Goal: Task Accomplishment & Management: Manage account settings

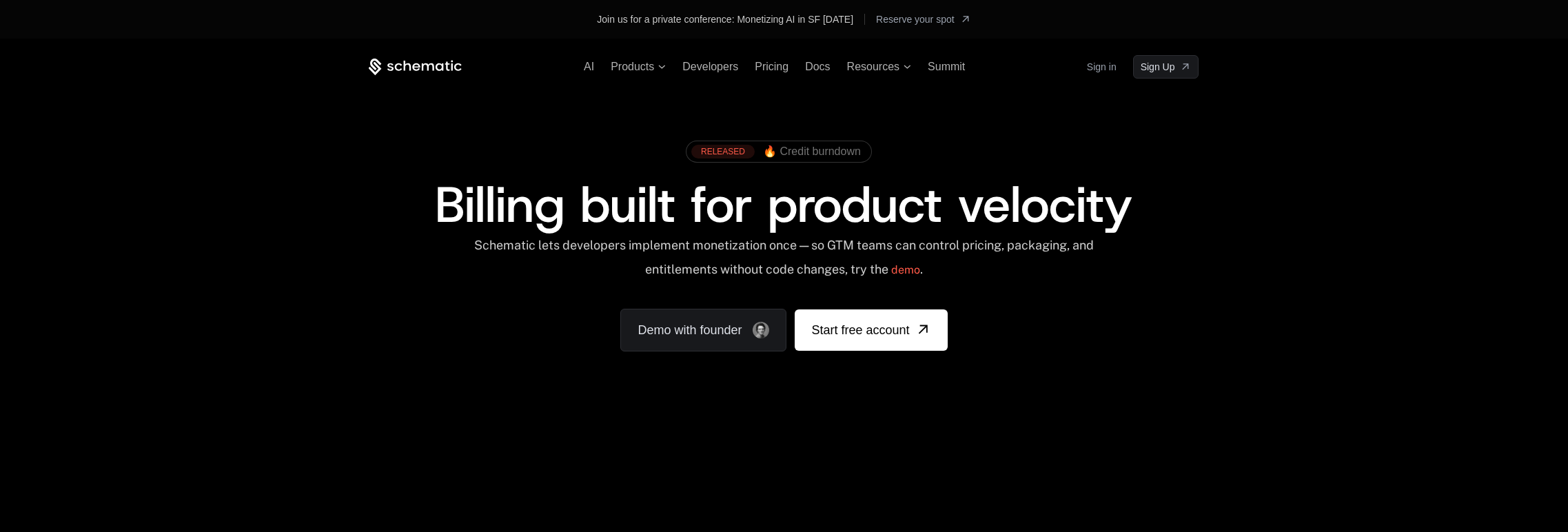
click at [1104, 69] on link "Sign in" at bounding box center [1102, 66] width 30 height 22
click at [711, 66] on span "Developers" at bounding box center [711, 66] width 56 height 12
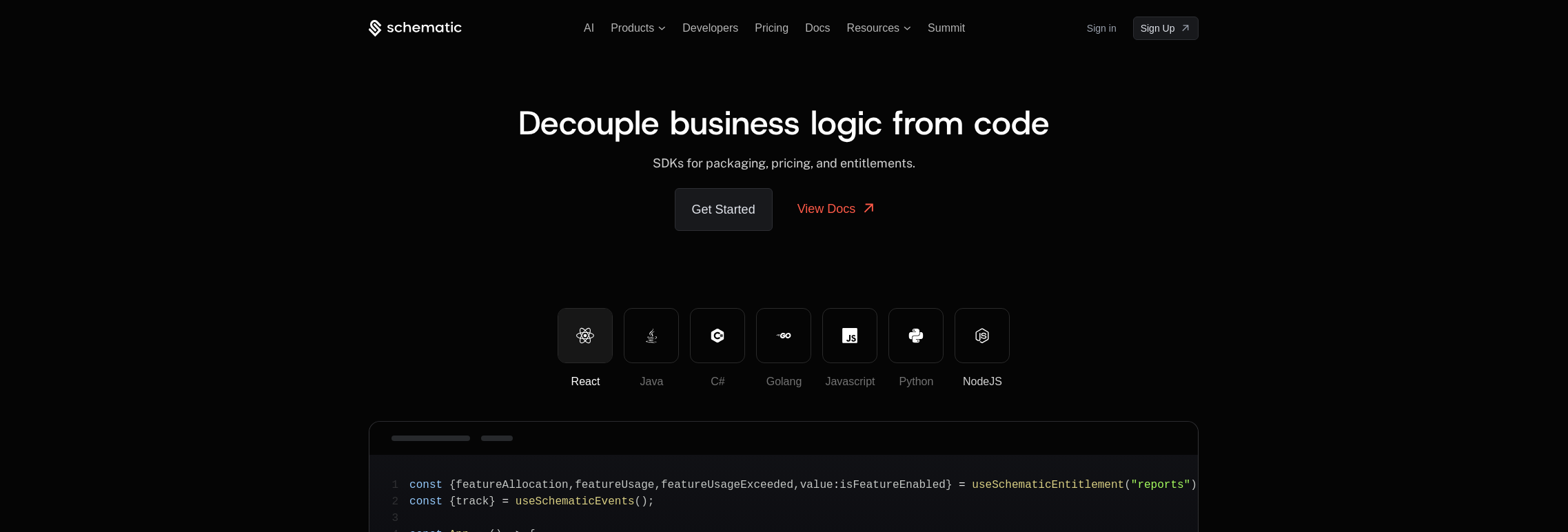
click at [980, 341] on icon at bounding box center [982, 335] width 15 height 15
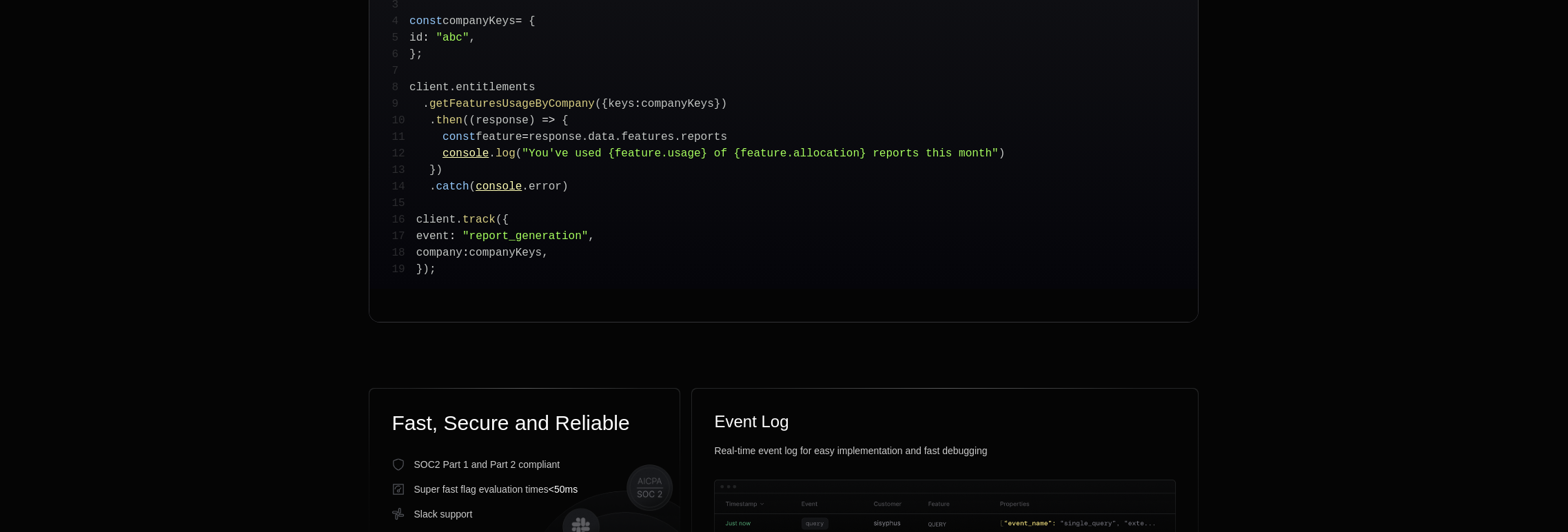
scroll to position [364, 0]
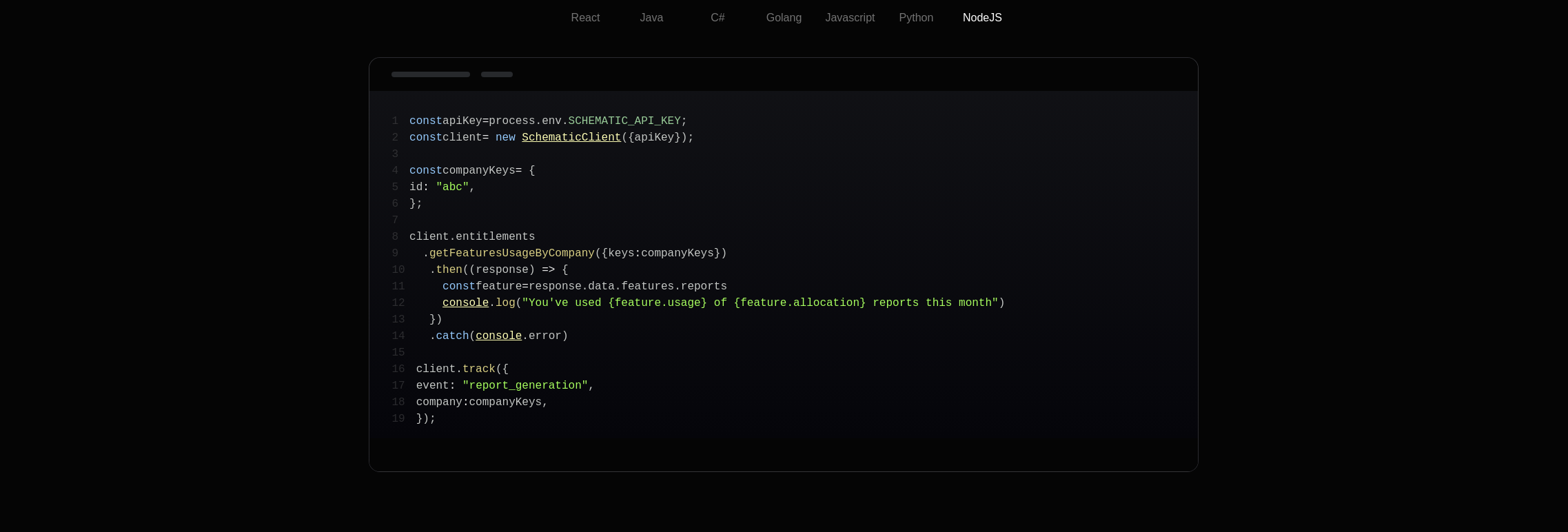
click at [674, 141] on span "apiKey" at bounding box center [655, 138] width 40 height 13
click at [630, 117] on span "SCHEMATIC_API_KEY" at bounding box center [625, 121] width 112 height 13
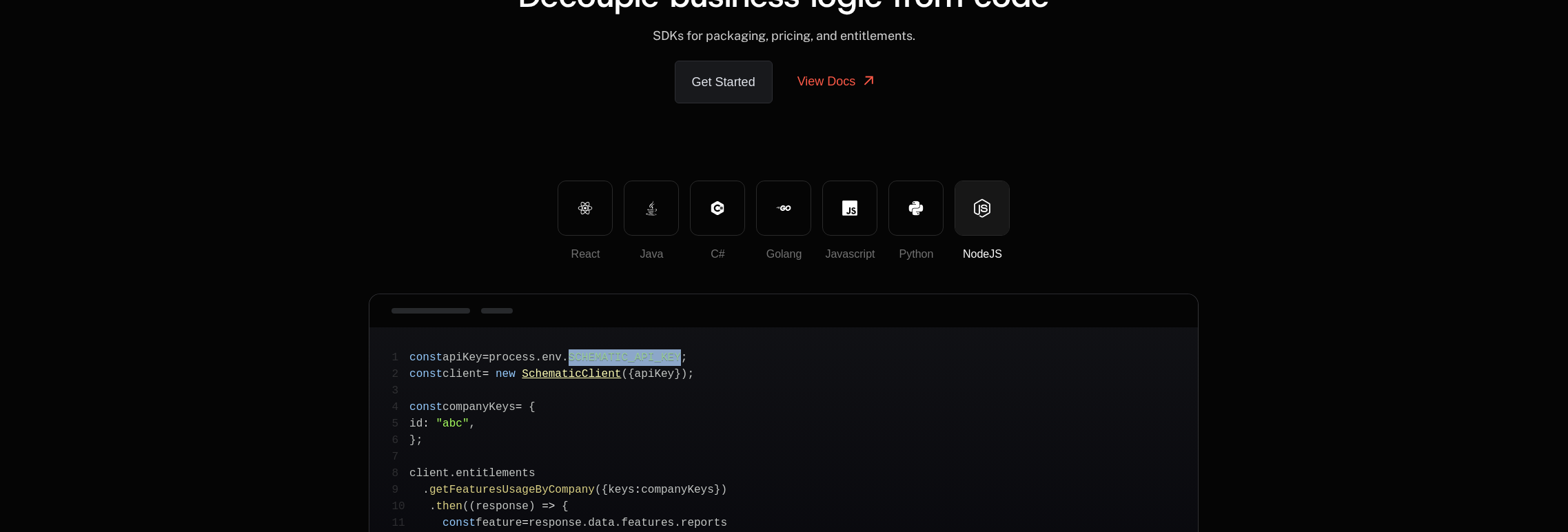
scroll to position [110, 0]
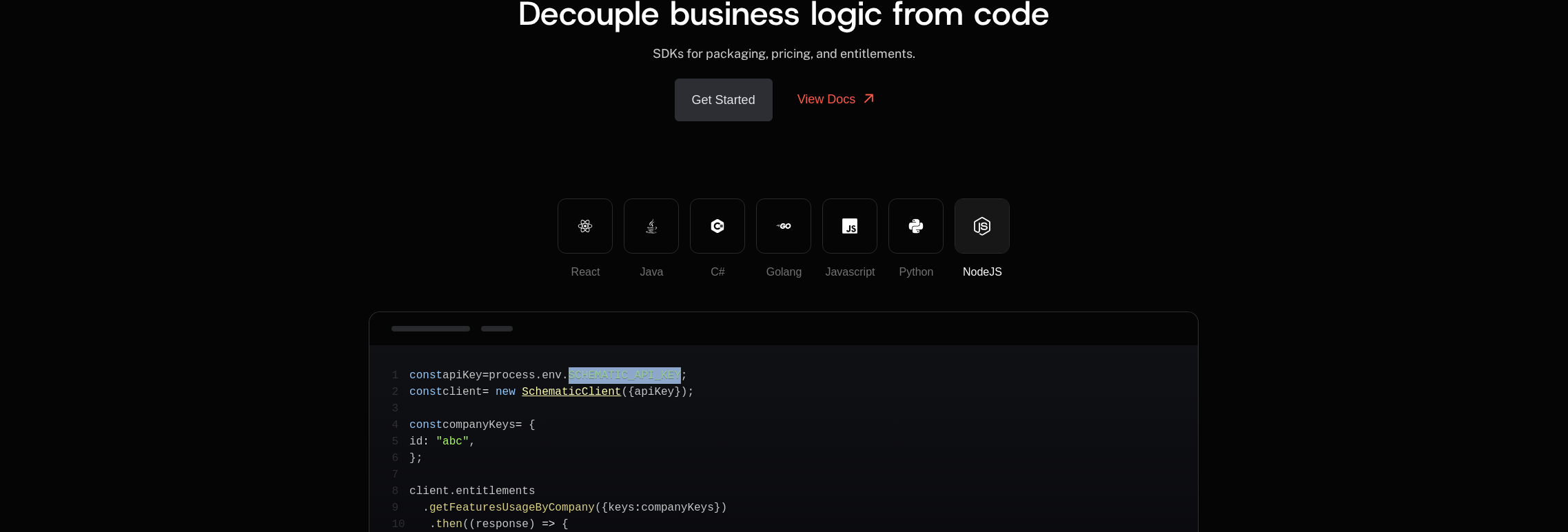
click at [704, 96] on link "Get Started" at bounding box center [723, 100] width 98 height 43
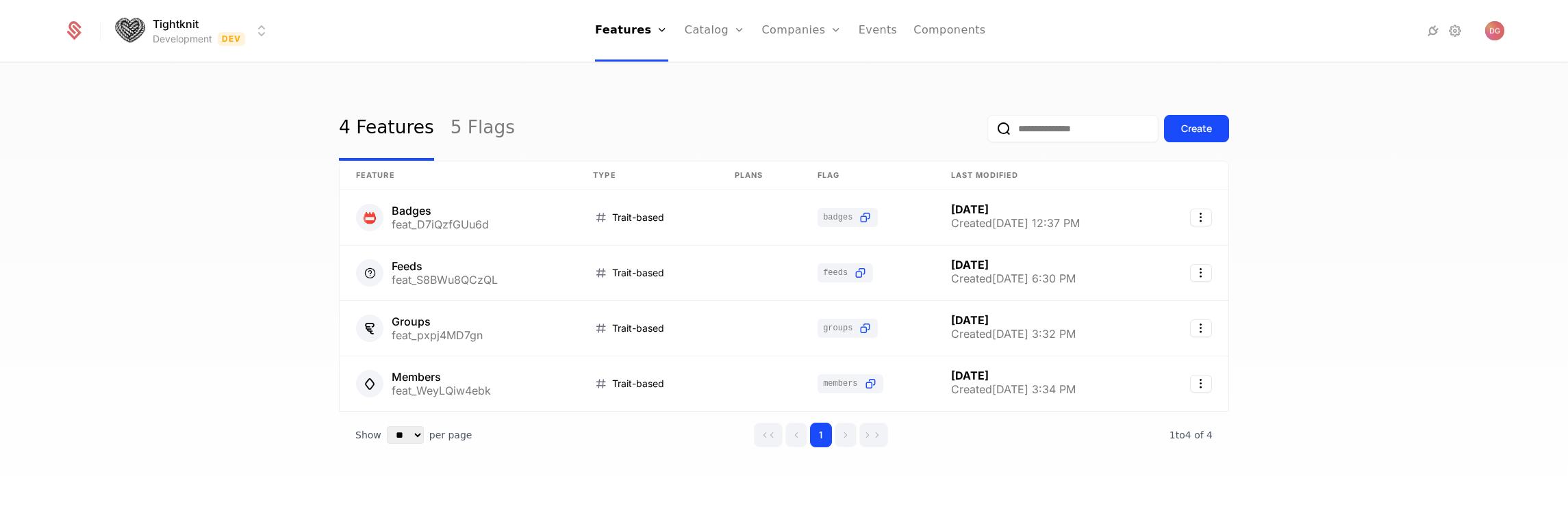
click at [1328, 202] on div "4 Features 5 Flags Create Feature Type Plans Flag Last Modified 📛 Badges feat_D…" at bounding box center [784, 300] width 1568 height 473
click at [1347, 355] on div "4 Features 5 Flags Create Feature Type Plans Flag Last Modified 📛 Badges feat_D…" at bounding box center [784, 300] width 1568 height 473
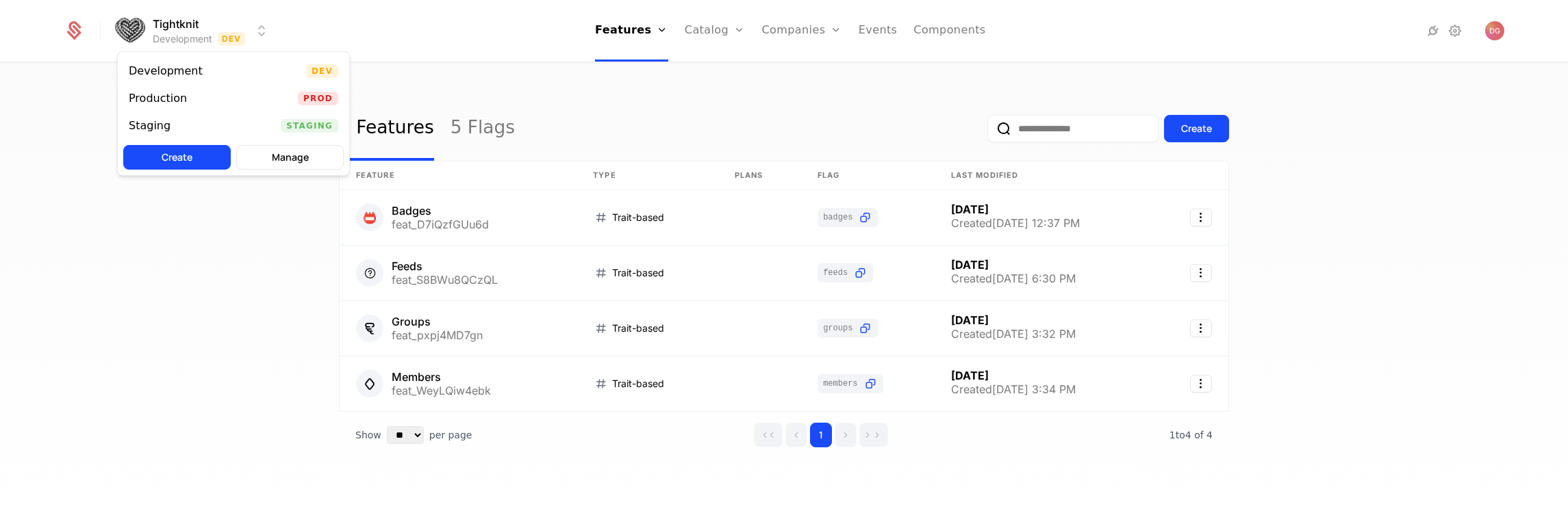
click at [245, 34] on html "Tightknit Development Dev Features Features Flags Catalog Plans Add Ons Credits…" at bounding box center [784, 264] width 1568 height 528
drag, startPoint x: 299, startPoint y: 290, endPoint x: 322, endPoint y: 290, distance: 23.0
click at [299, 290] on html "Tightknit Development Dev Features Features Flags Catalog Plans Add Ons Credits…" at bounding box center [784, 264] width 1568 height 528
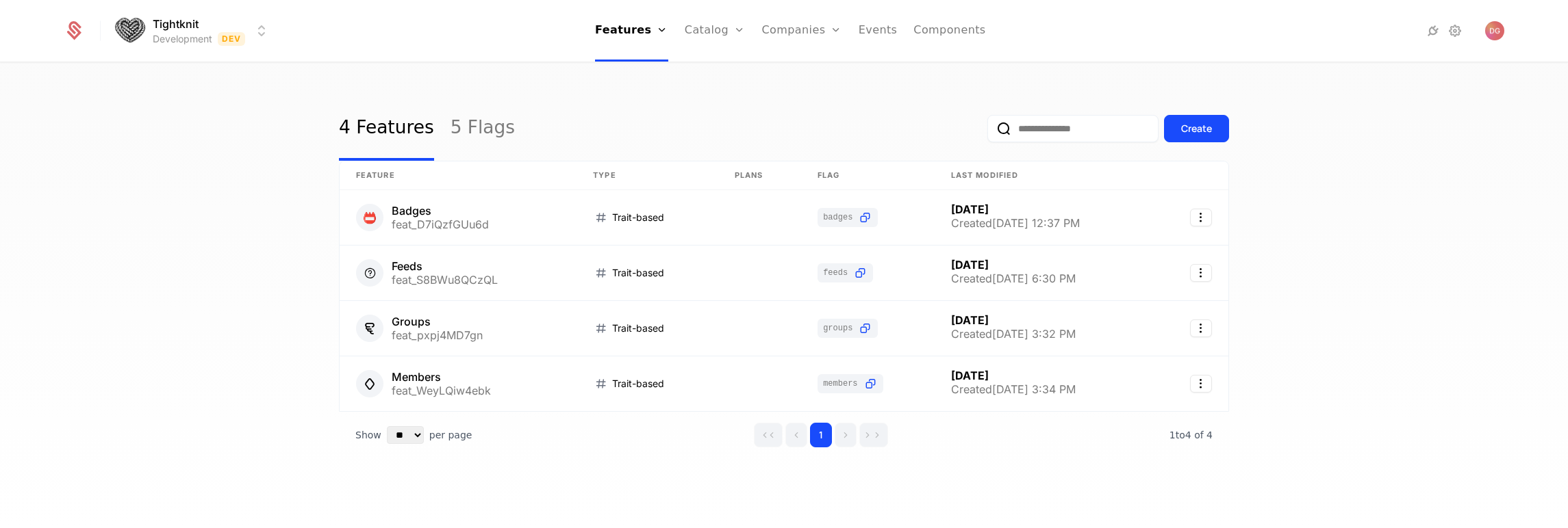
click at [1399, 232] on div "4 Features 5 Flags Create Feature Type Plans Flag Last Modified 📛 Badges feat_D…" at bounding box center [784, 300] width 1568 height 473
click at [643, 104] on link "Flags" at bounding box center [643, 103] width 63 height 16
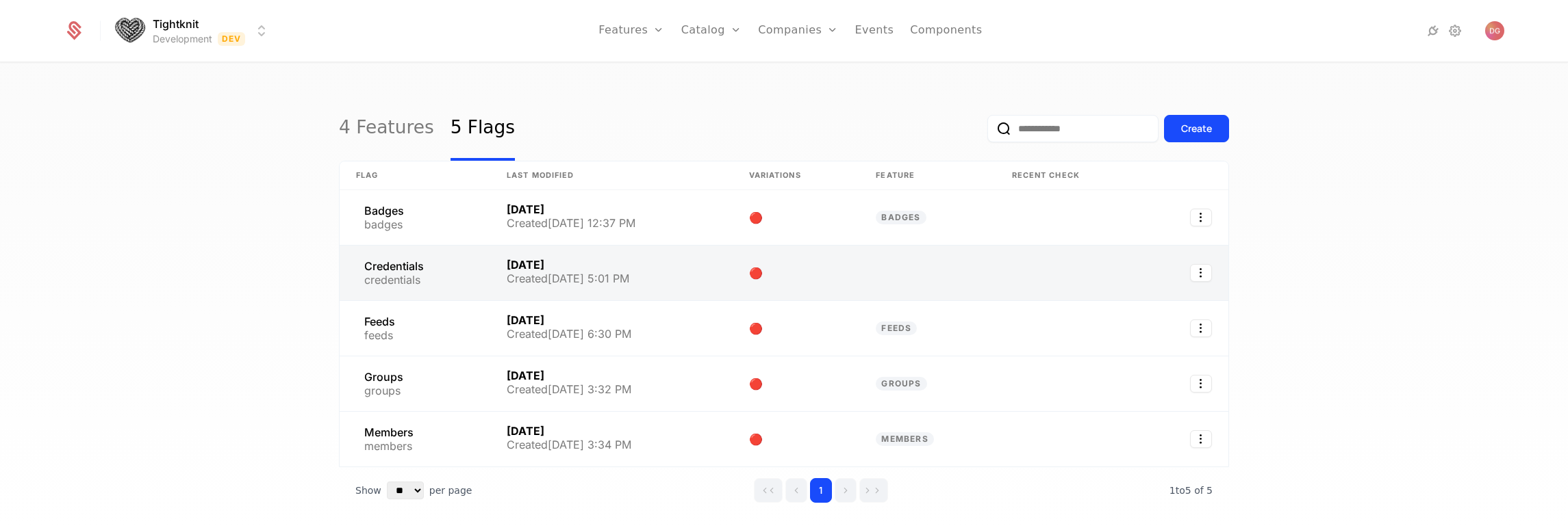
click at [390, 271] on link at bounding box center [415, 272] width 151 height 54
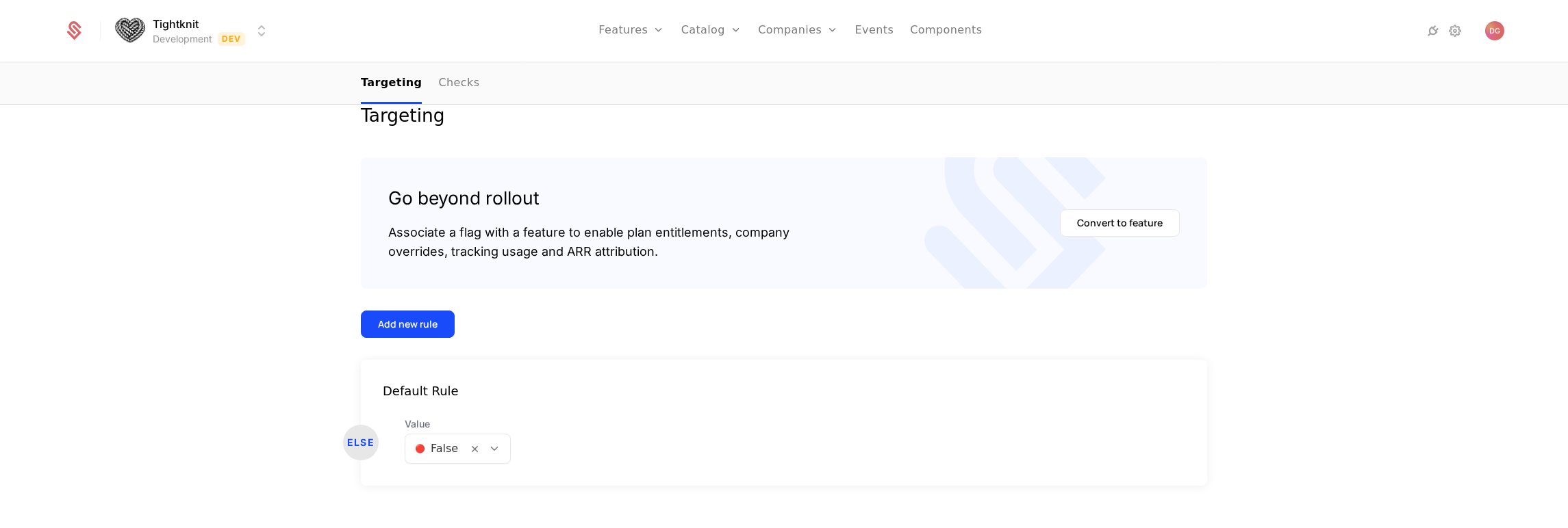
scroll to position [234, 0]
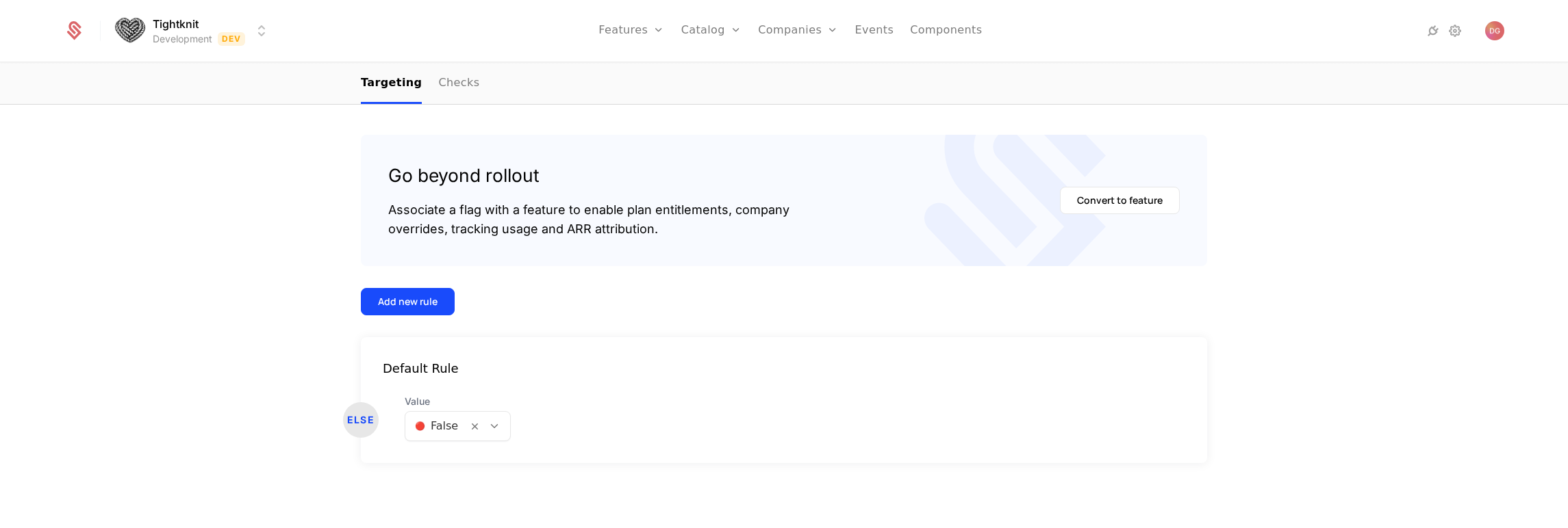
click at [292, 275] on div "Targeting Go beyond rollout Associate a flag with a feature to enable plan enti…" at bounding box center [784, 274] width 1568 height 510
click at [491, 425] on icon at bounding box center [494, 426] width 12 height 12
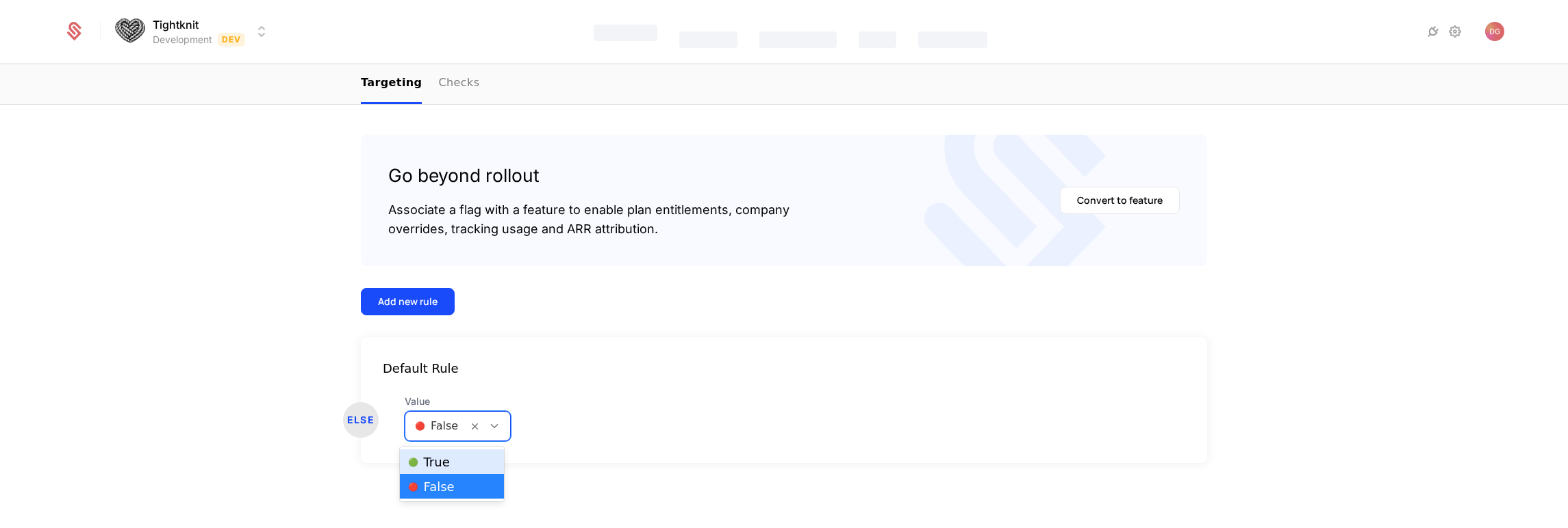
click at [449, 465] on div "🟢 True" at bounding box center [452, 461] width 87 height 13
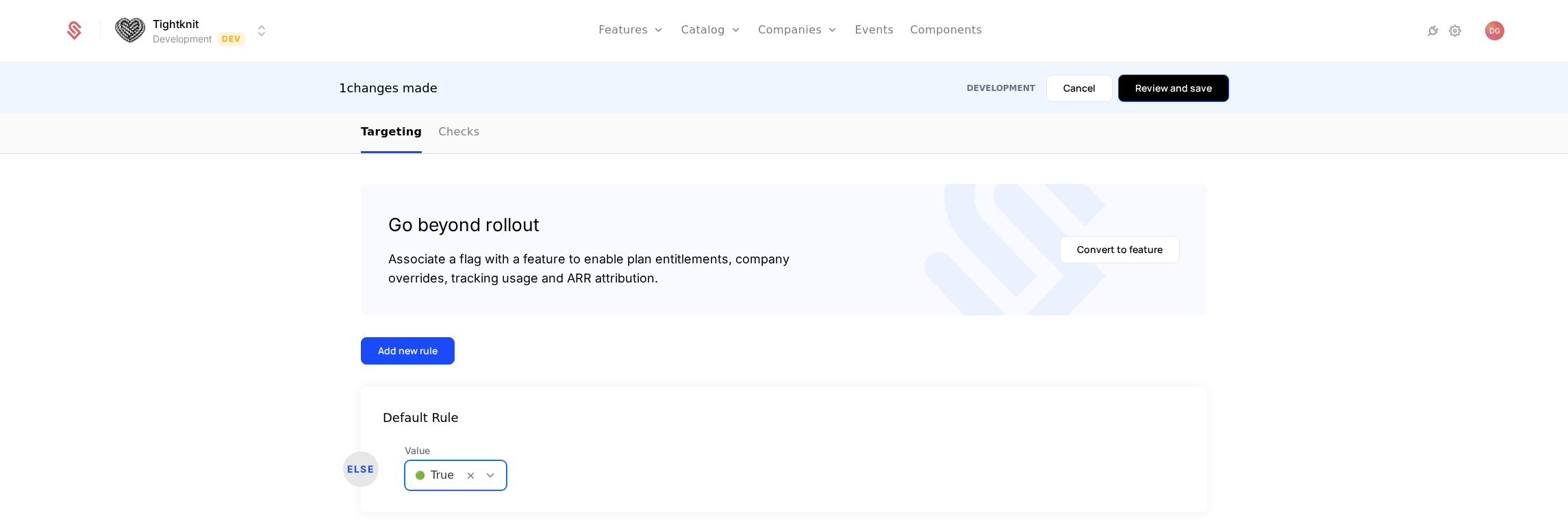
click at [1173, 90] on button "Review and save" at bounding box center [1174, 88] width 111 height 28
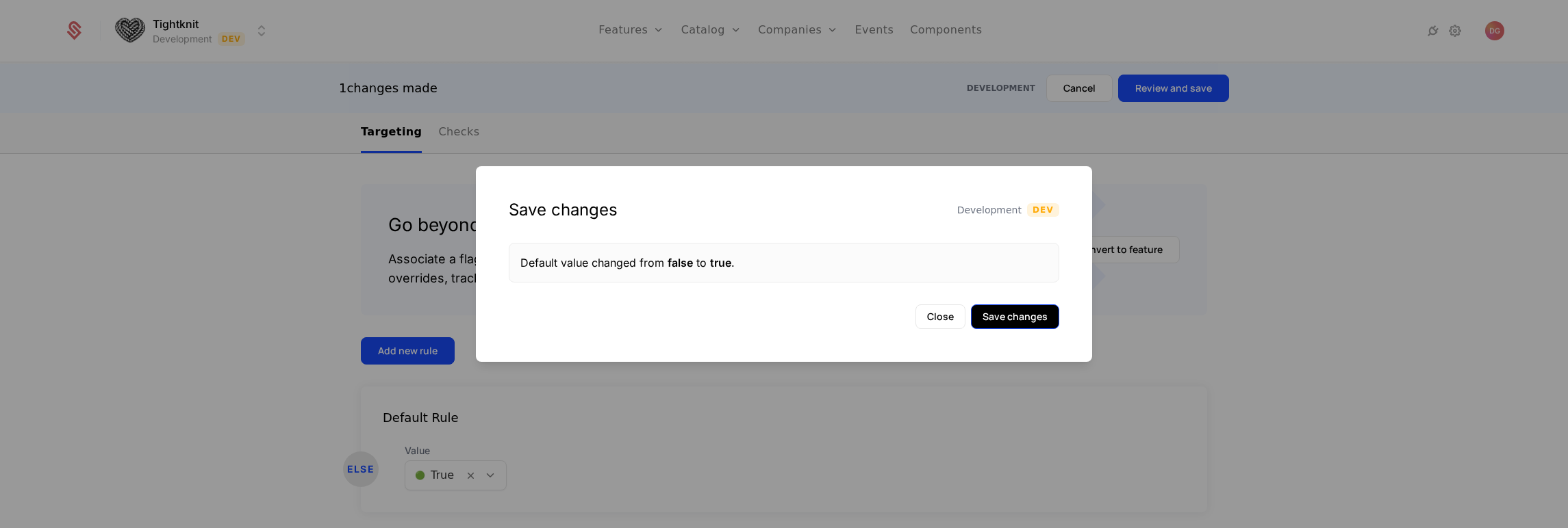
click at [1024, 321] on button "Save changes" at bounding box center [1015, 317] width 88 height 25
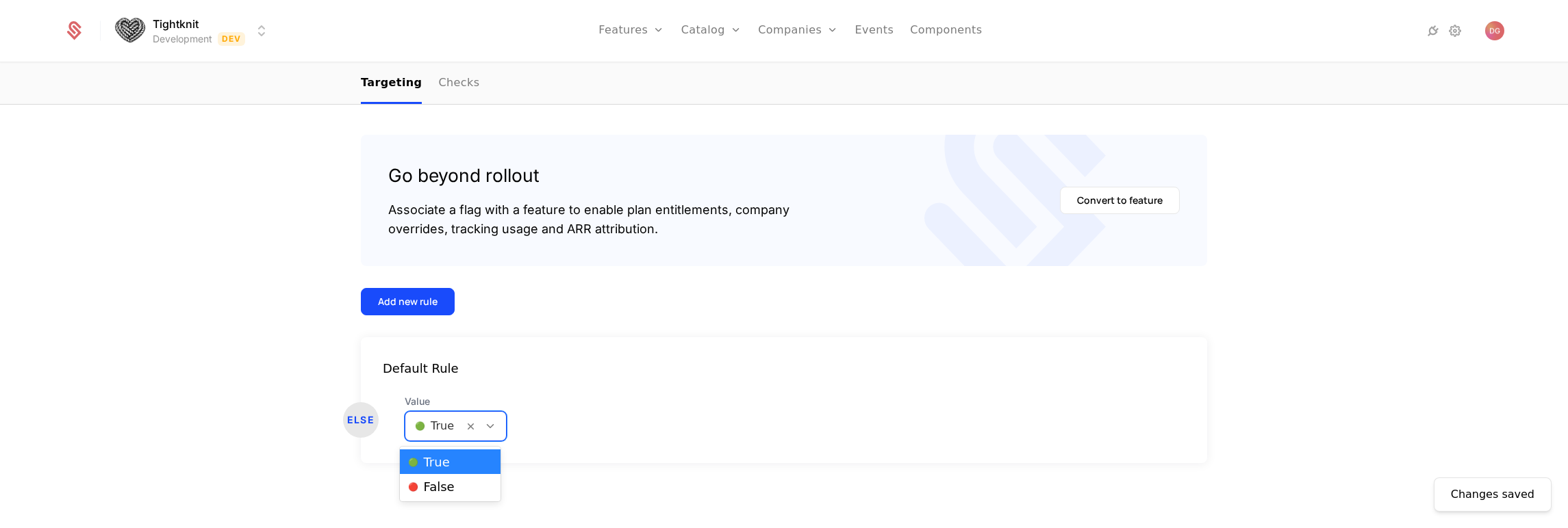
click at [497, 414] on div at bounding box center [485, 426] width 43 height 29
click at [447, 481] on span "🔴 False" at bounding box center [431, 487] width 46 height 12
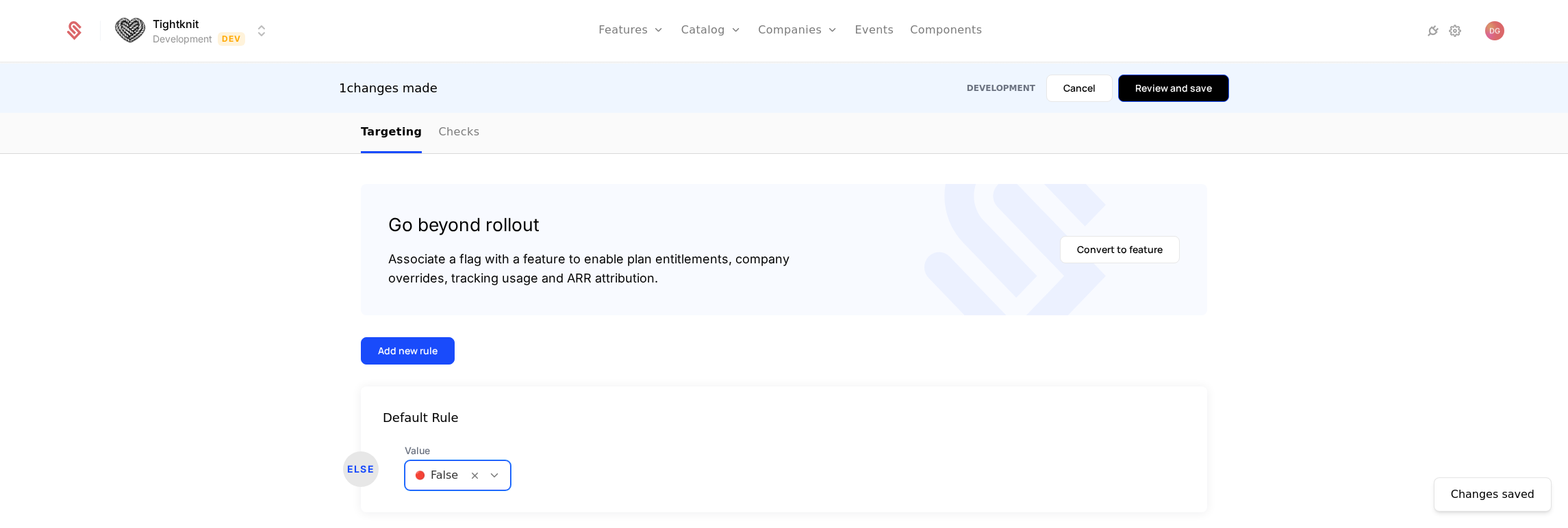
click at [1145, 90] on button "Review and save" at bounding box center [1174, 88] width 111 height 28
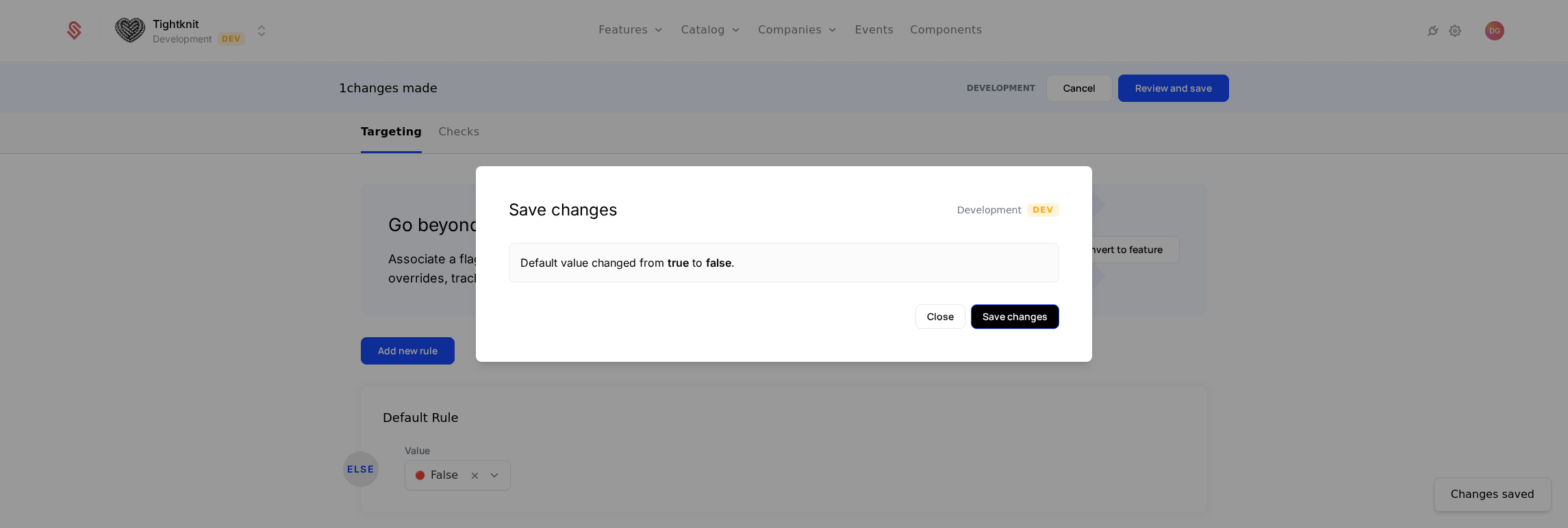
click at [1025, 320] on button "Save changes" at bounding box center [1015, 317] width 88 height 25
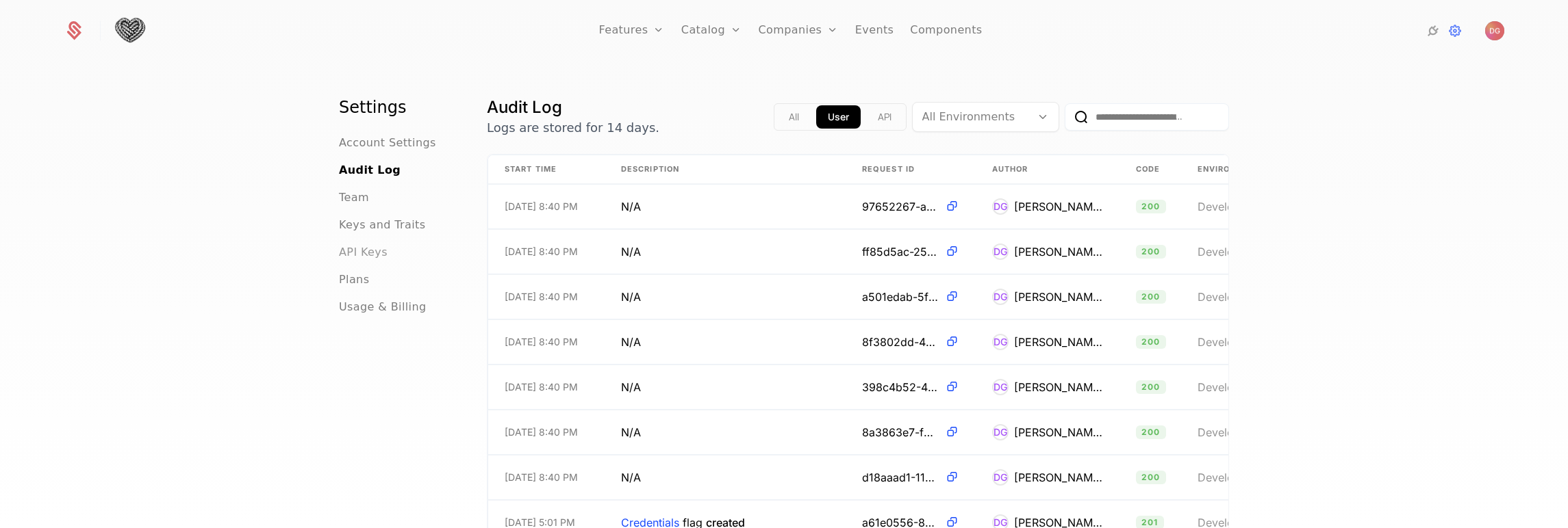
click at [369, 255] on span "API Keys" at bounding box center [363, 252] width 48 height 16
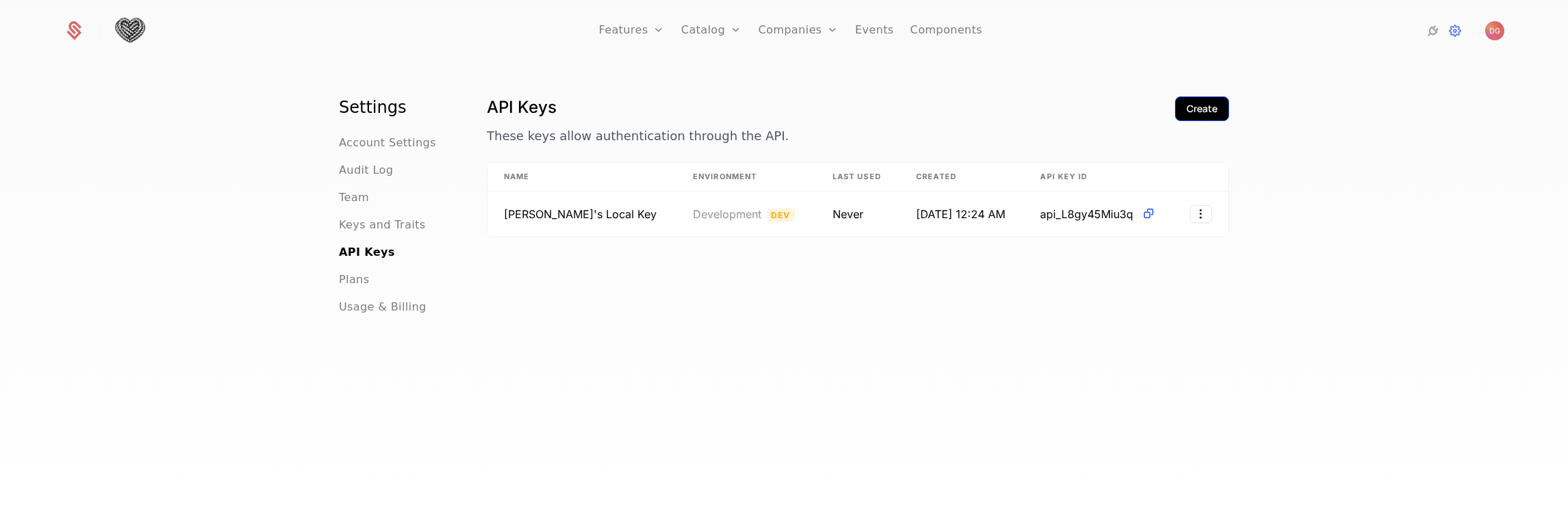
click at [1197, 104] on div "Create" at bounding box center [1202, 108] width 31 height 13
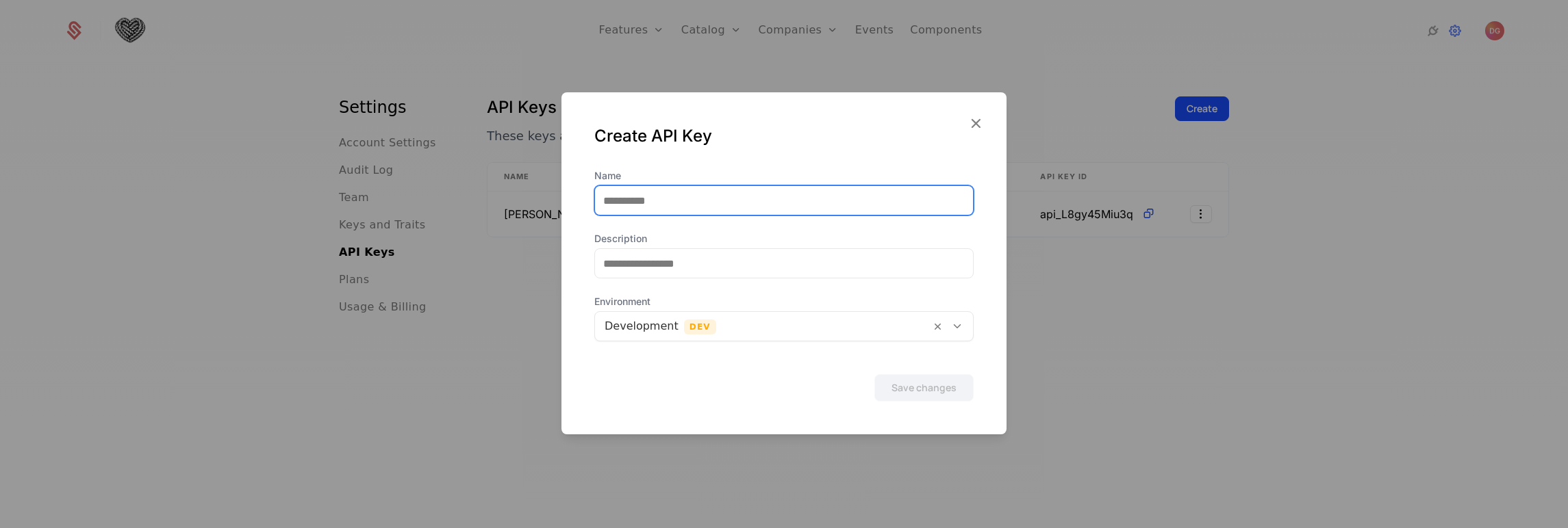
click at [652, 187] on input "Name" at bounding box center [784, 201] width 377 height 29
type input "**********"
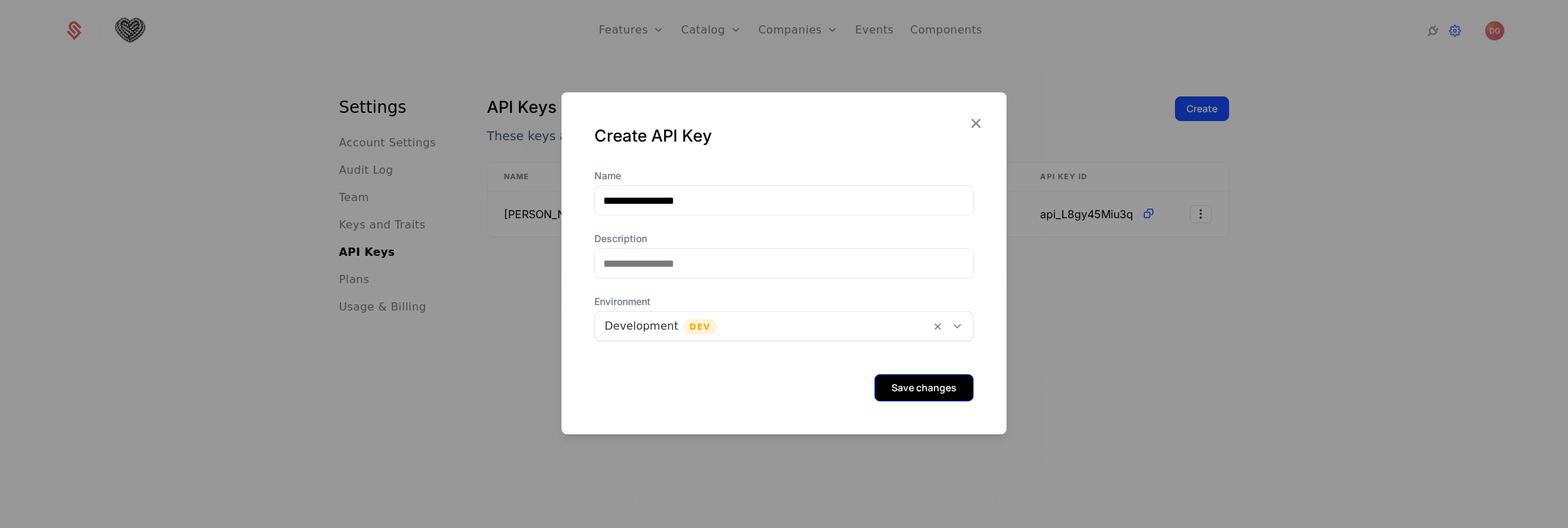
click at [910, 392] on button "Save changes" at bounding box center [924, 388] width 99 height 28
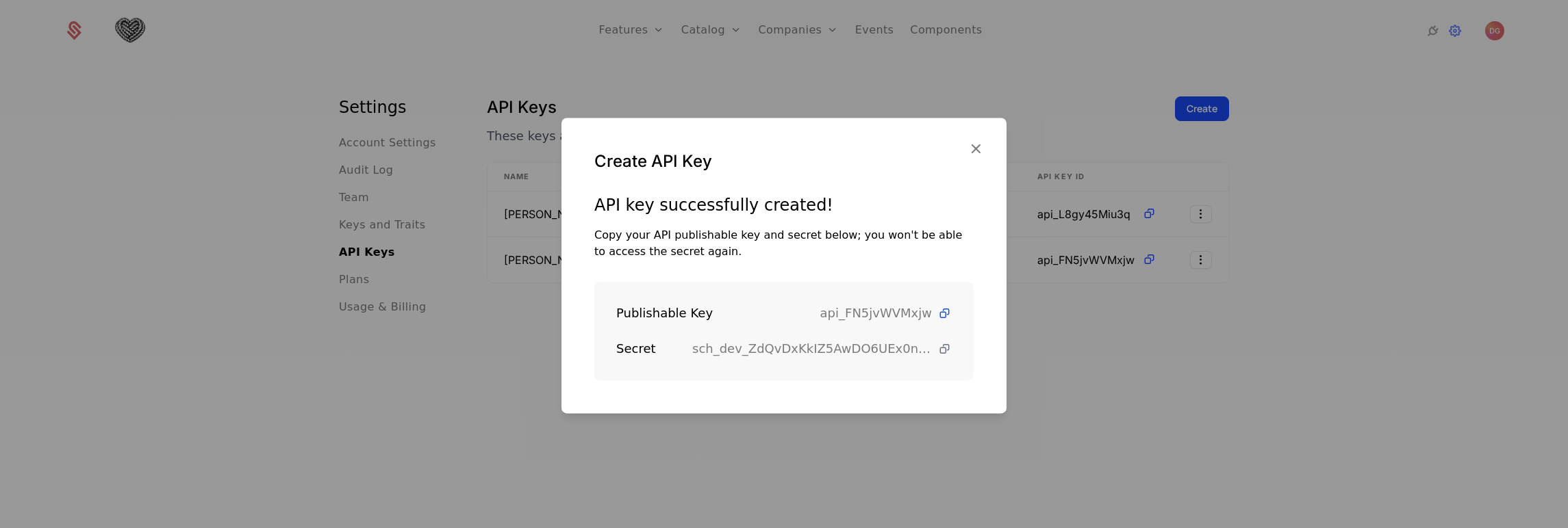
click at [937, 351] on icon at bounding box center [944, 350] width 14 height 14
click at [937, 313] on icon at bounding box center [944, 314] width 14 height 14
click at [978, 146] on icon "button" at bounding box center [975, 149] width 18 height 18
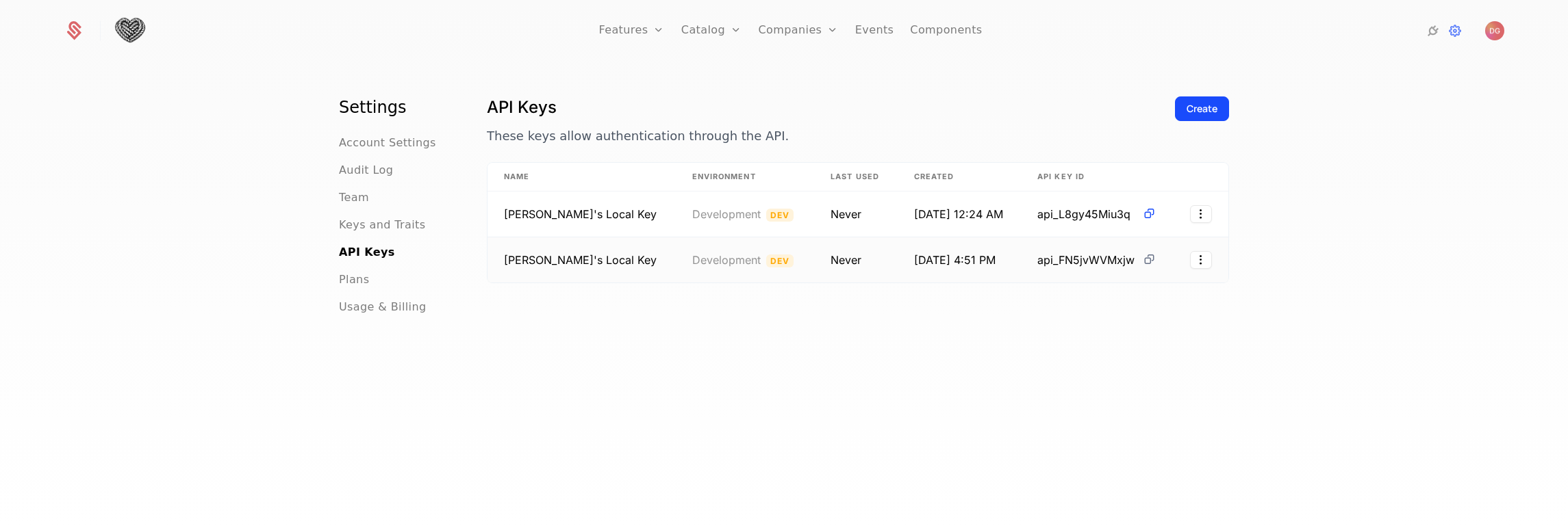
click at [1142, 260] on icon at bounding box center [1149, 260] width 14 height 14
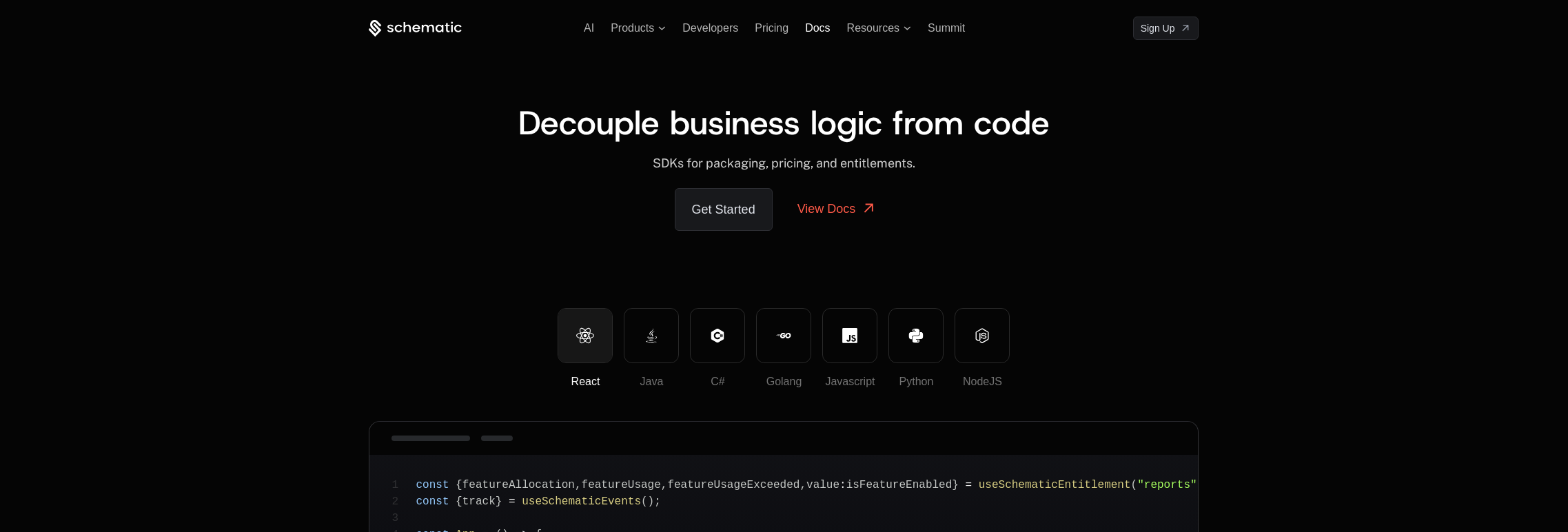
scroll to position [8, 0]
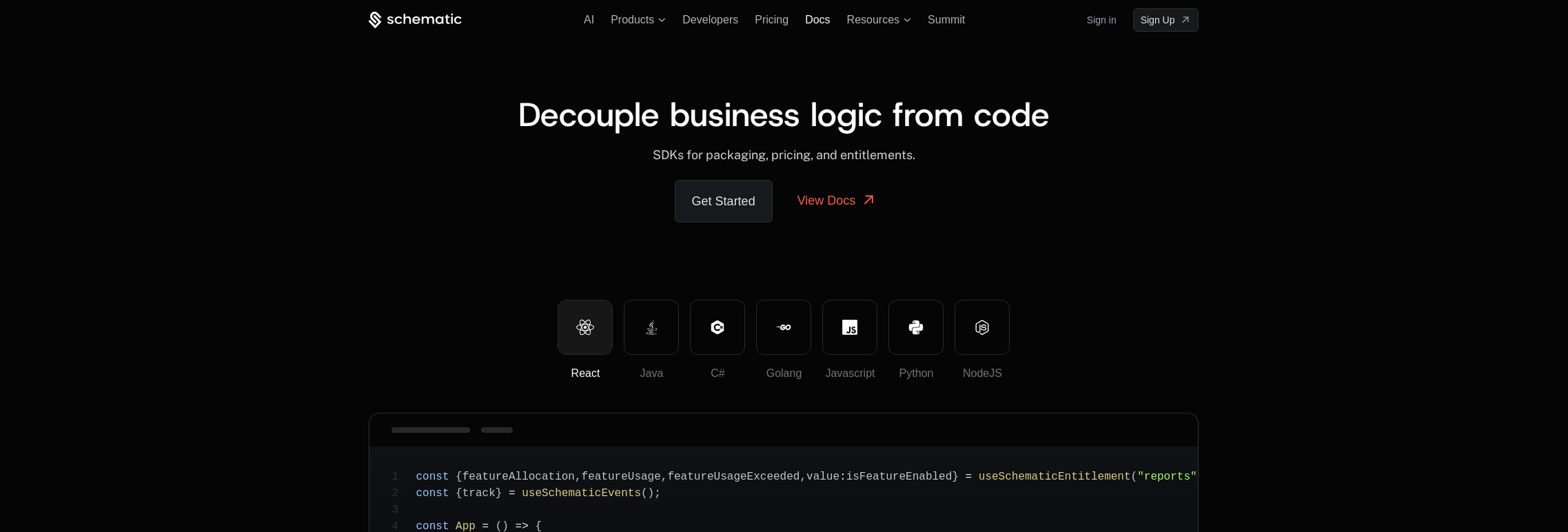
click at [818, 17] on span "Docs" at bounding box center [818, 19] width 25 height 12
